Goal: Information Seeking & Learning: Check status

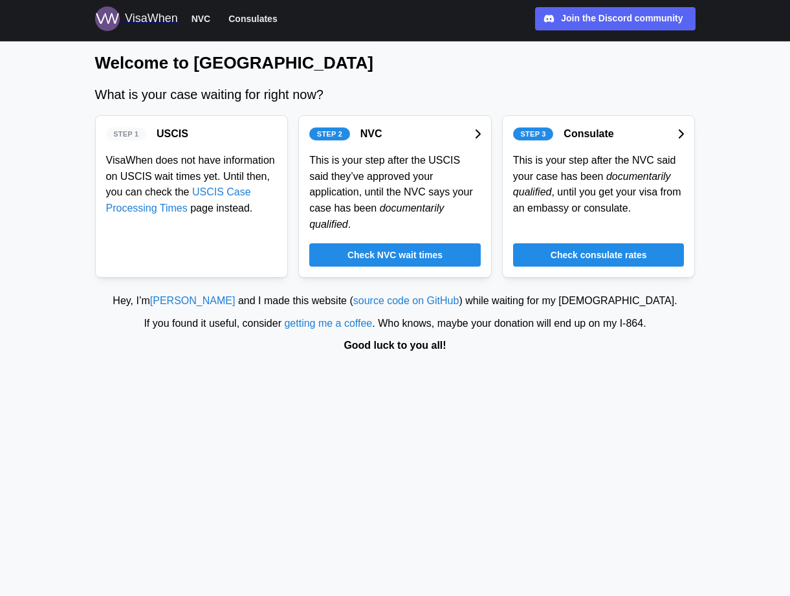
click at [588, 252] on span "Check consulate rates" at bounding box center [599, 255] width 96 height 22
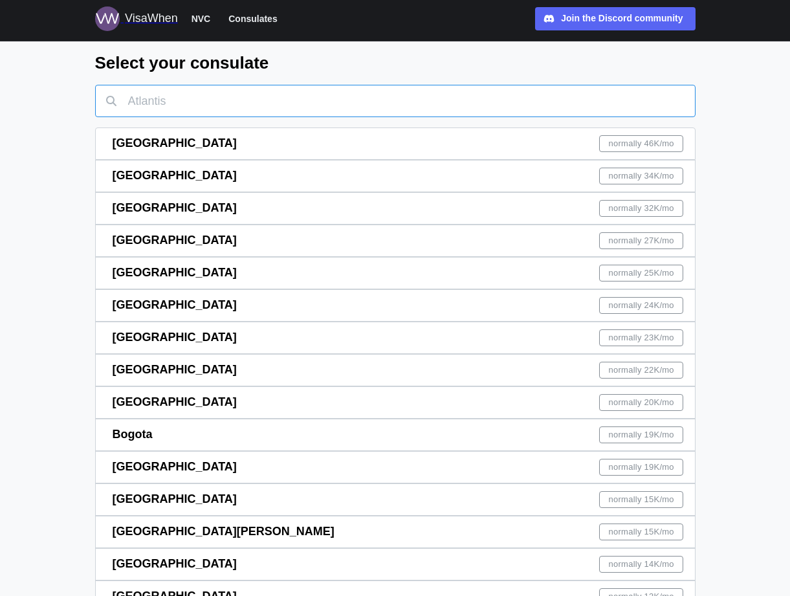
click at [236, 109] on input "text" at bounding box center [395, 101] width 601 height 32
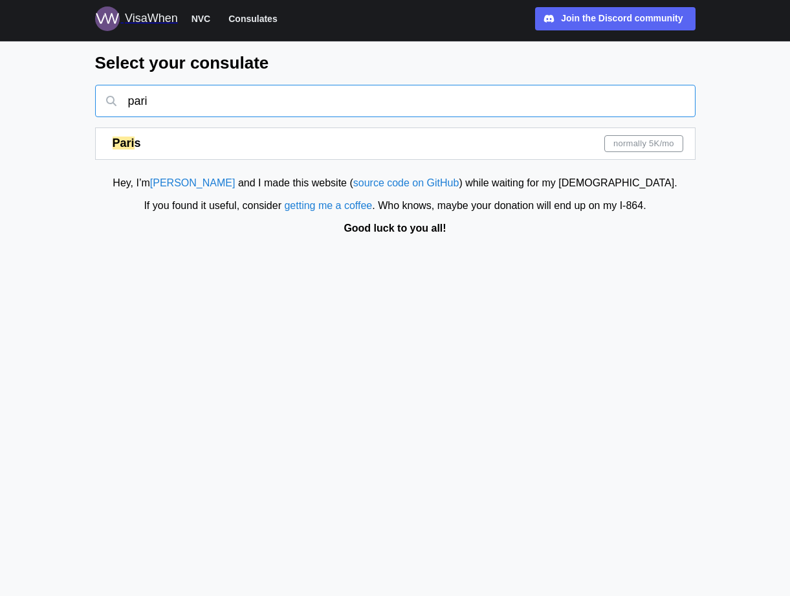
type input "pari"
click at [591, 139] on div "Pari s normally 5K /mo" at bounding box center [398, 143] width 571 height 31
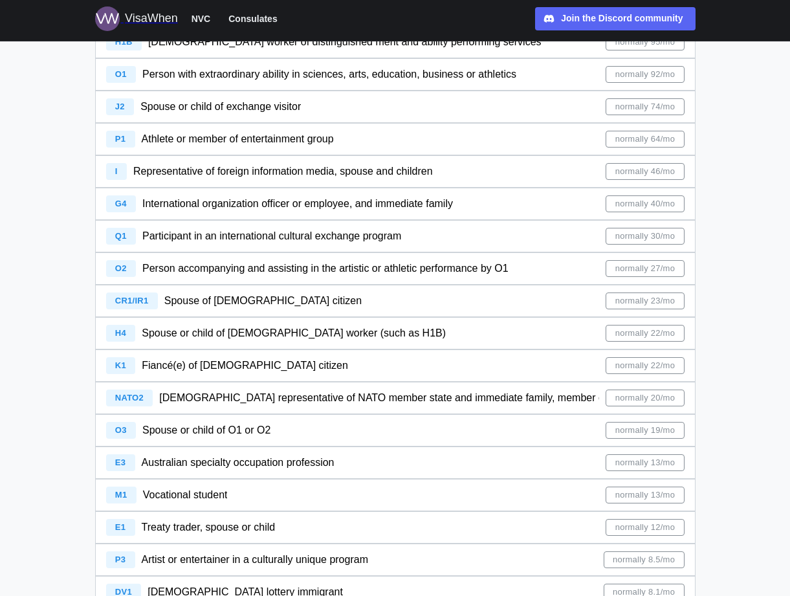
scroll to position [412, 0]
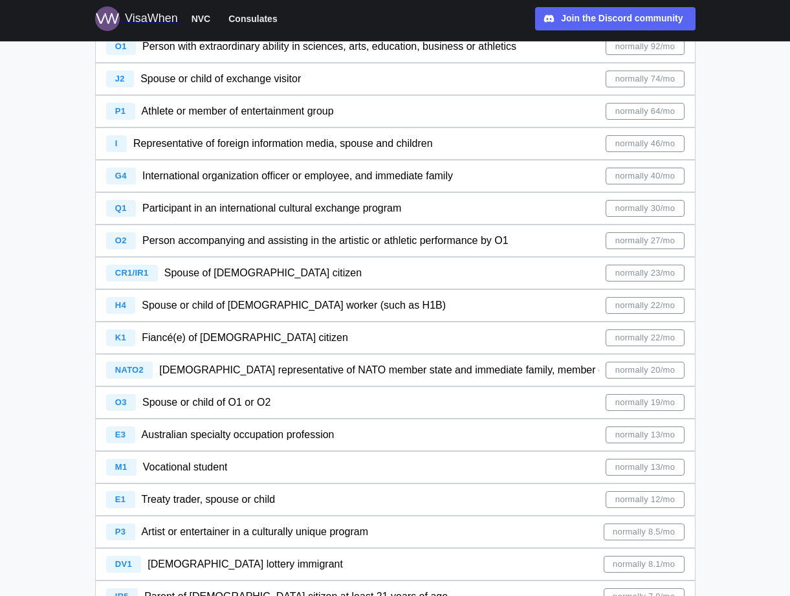
click at [411, 263] on div "CR1/IR1 Spouse of [DEMOGRAPHIC_DATA] citizen normally 23/mo" at bounding box center [395, 273] width 579 height 31
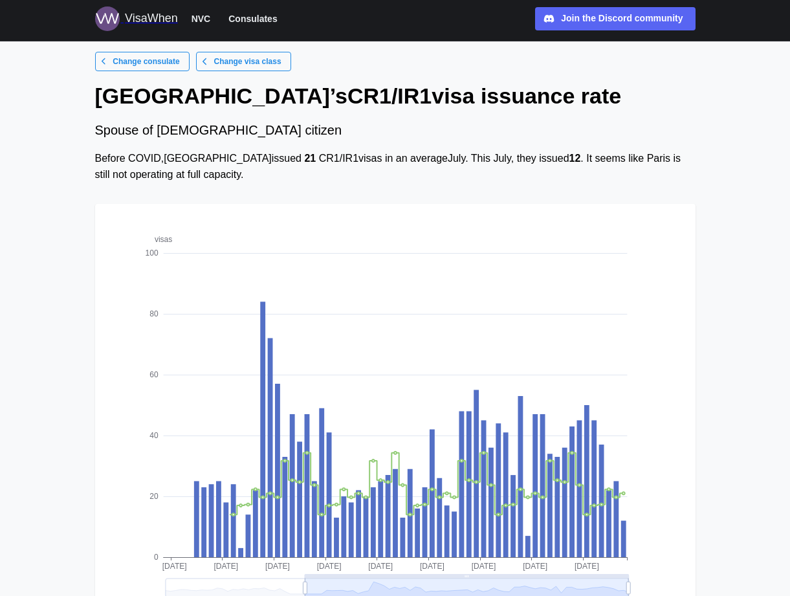
click at [17, 239] on main "Change consulate Change visa class [GEOGRAPHIC_DATA] ’s CR1/IR1 visa issuance r…" at bounding box center [395, 373] width 790 height 747
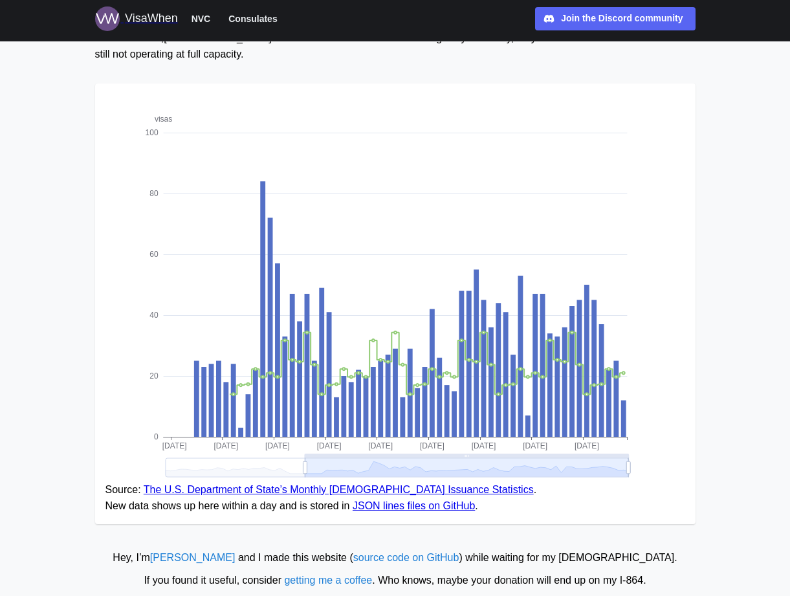
scroll to position [146, 0]
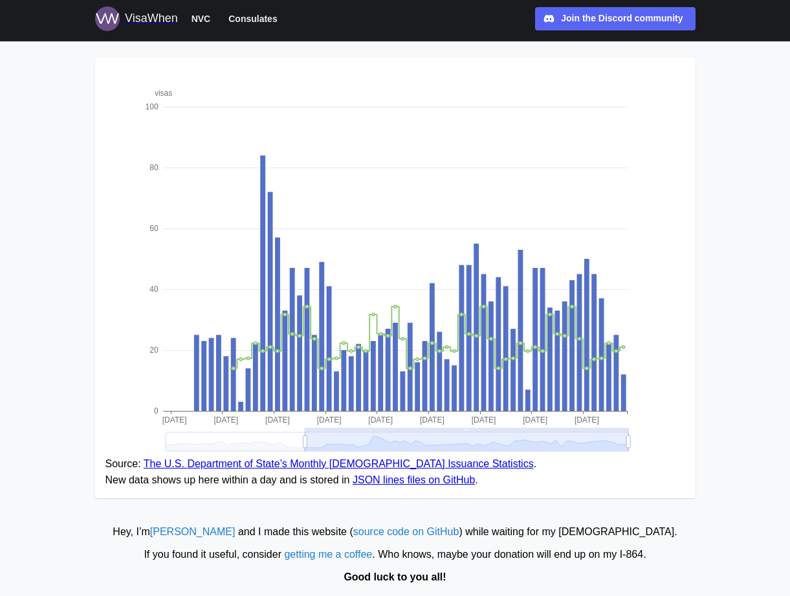
click at [476, 465] on link "The U.S. Department of State’s Monthly [DEMOGRAPHIC_DATA] Issuance Statistics" at bounding box center [339, 463] width 390 height 11
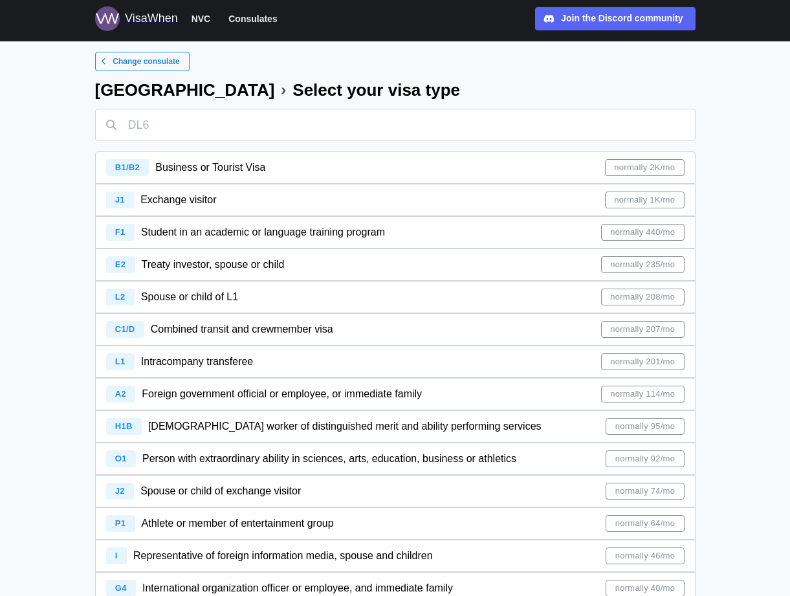
click at [162, 64] on span "Change consulate" at bounding box center [146, 61] width 67 height 18
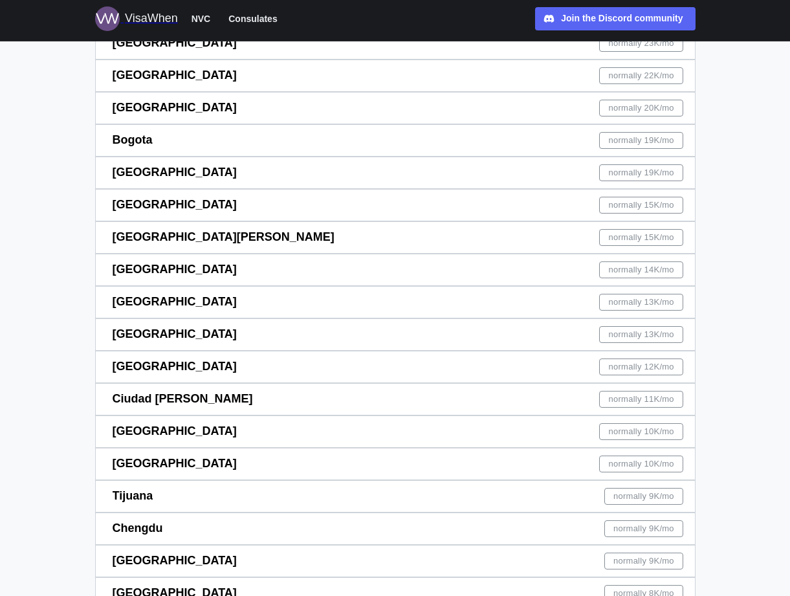
scroll to position [315, 0]
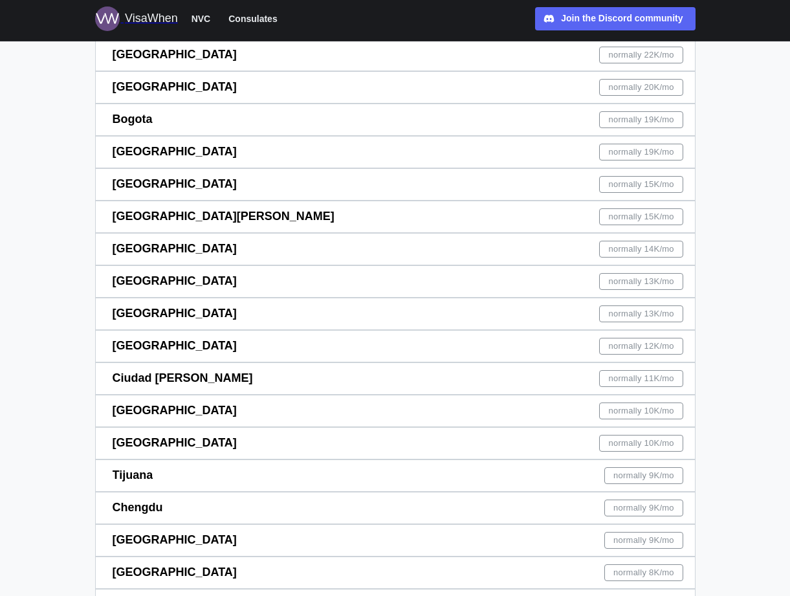
click at [656, 346] on span "normally 12K /mo" at bounding box center [641, 346] width 65 height 16
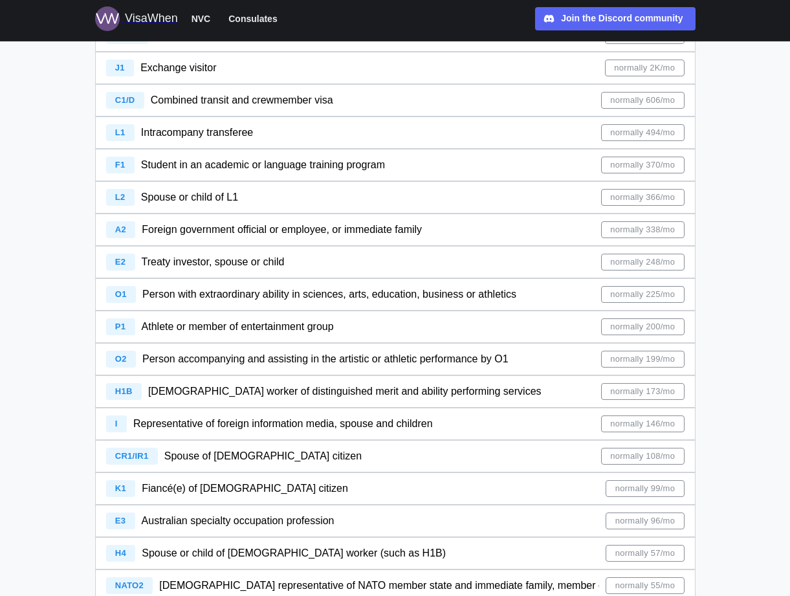
scroll to position [137, 0]
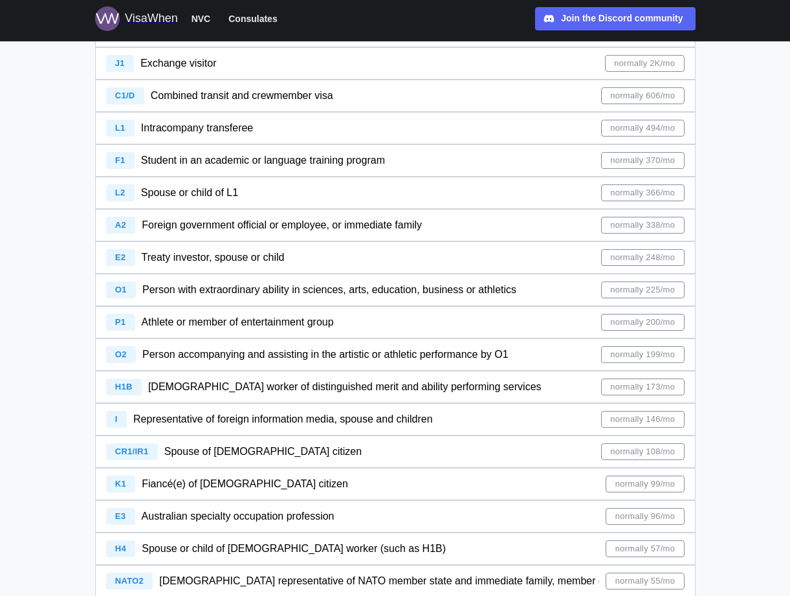
click at [610, 447] on span "normally 108/mo" at bounding box center [642, 452] width 65 height 16
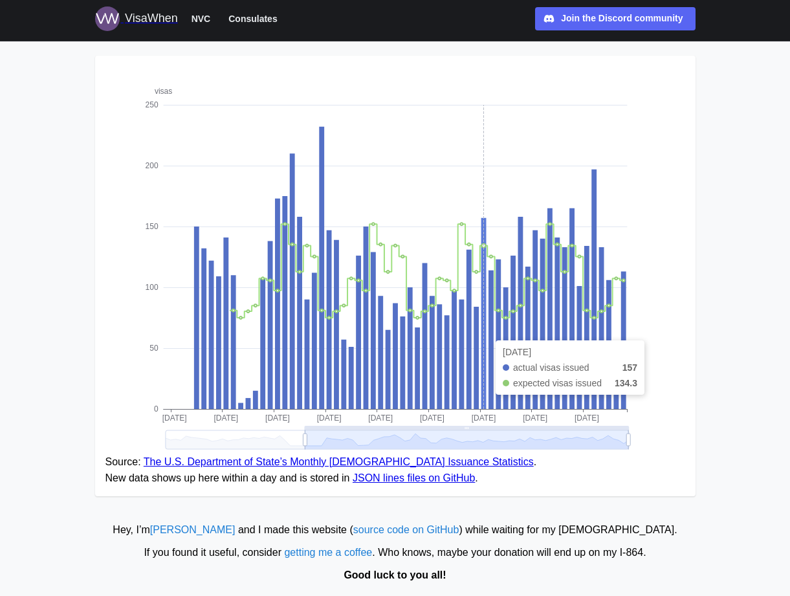
scroll to position [148, 0]
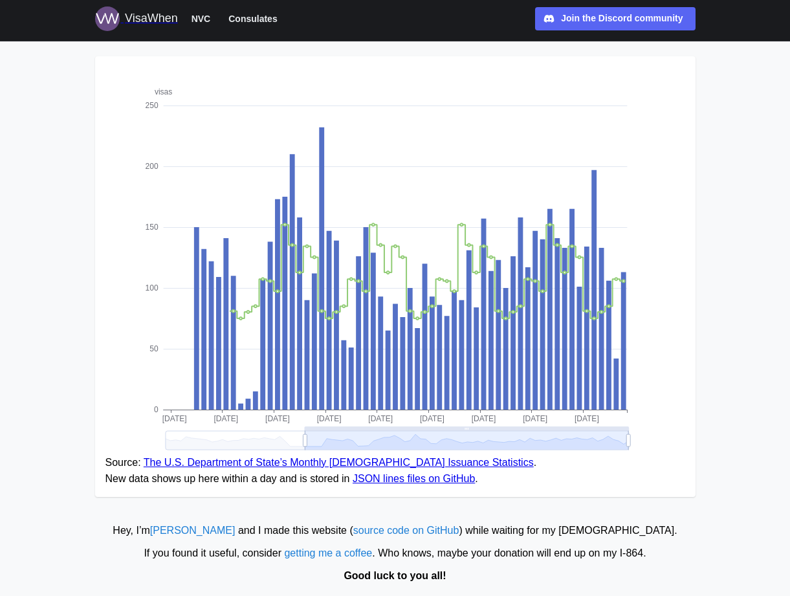
click at [465, 460] on link "The U.S. Department of State’s Monthly [DEMOGRAPHIC_DATA] Issuance Statistics" at bounding box center [339, 462] width 390 height 11
